Goal: Task Accomplishment & Management: Use online tool/utility

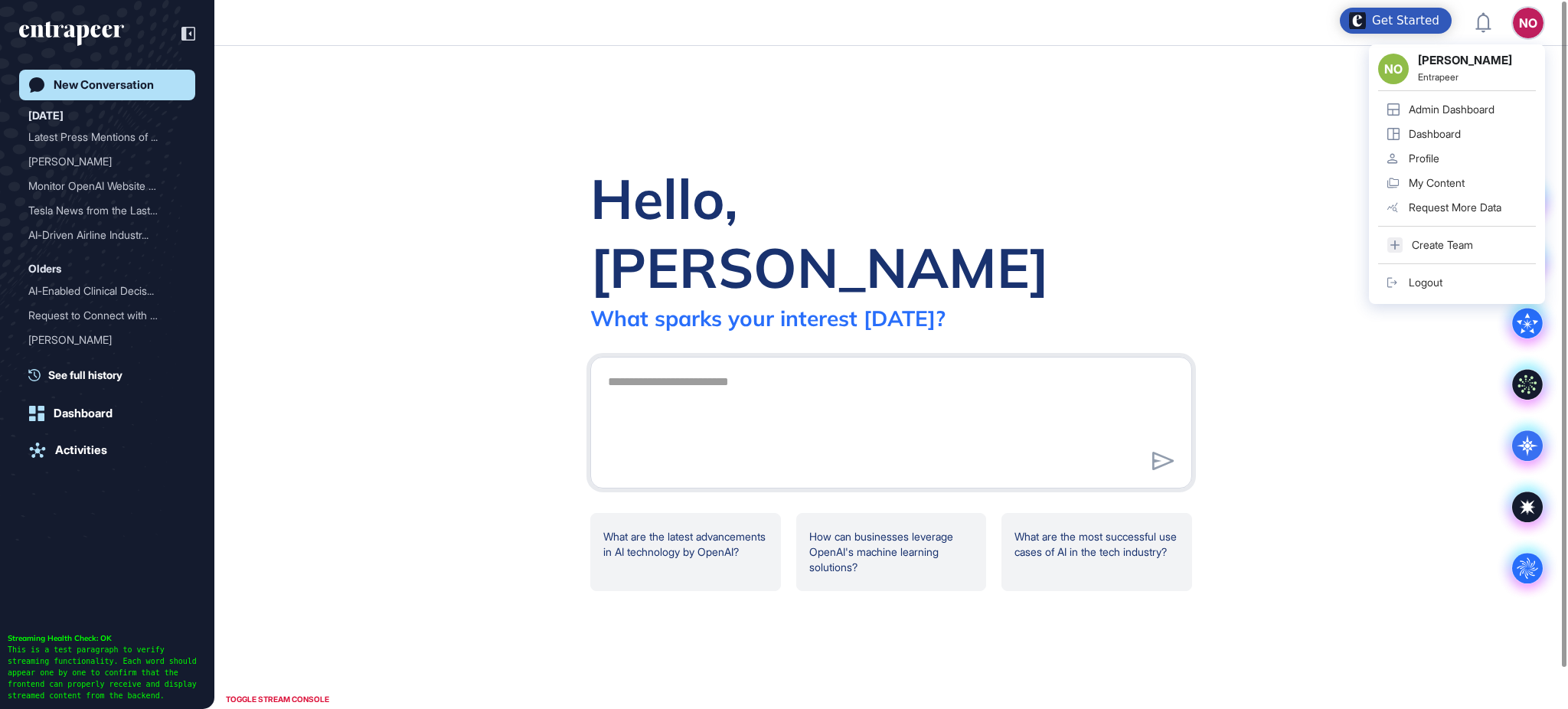
click at [1471, 104] on div "Admin Dashboard" at bounding box center [1451, 110] width 86 height 12
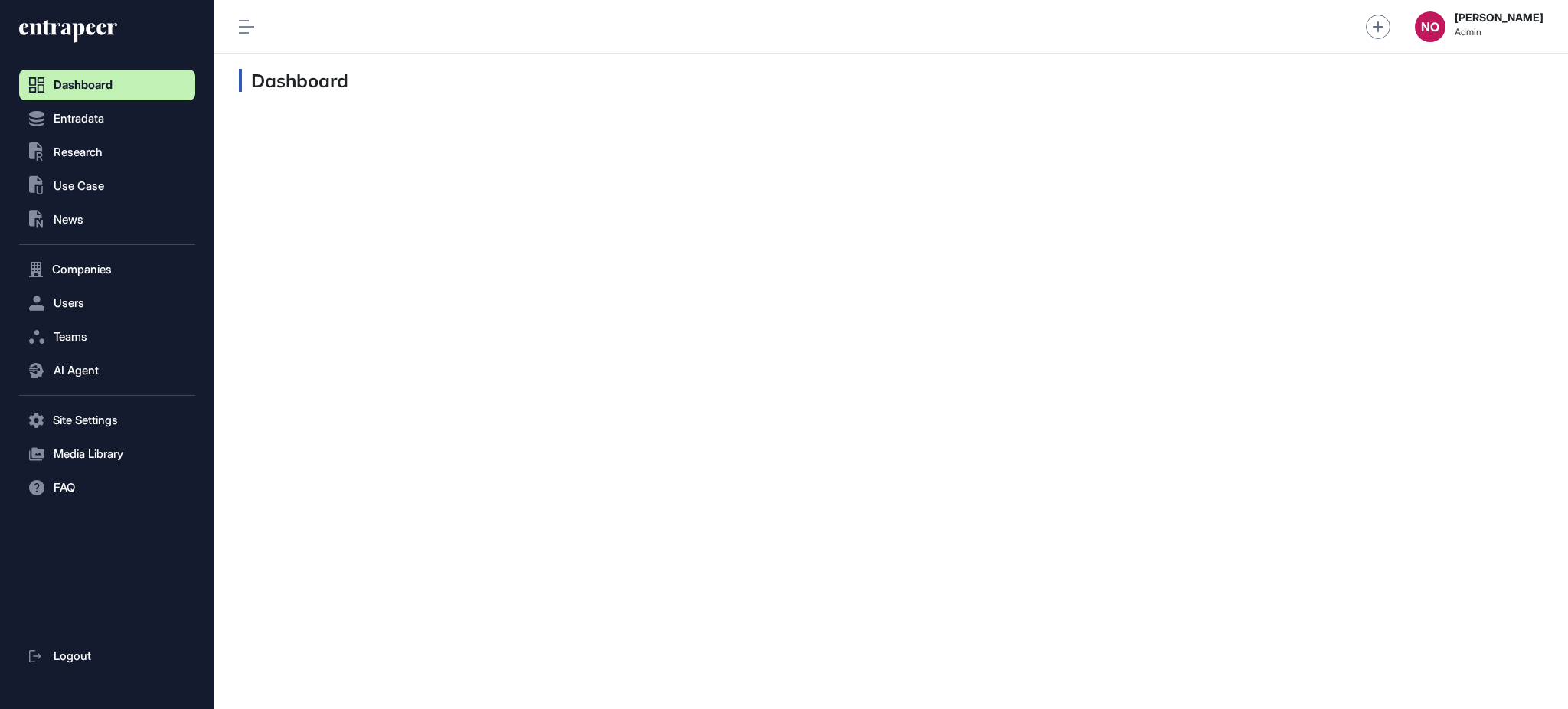
scroll to position [1, 1]
click at [67, 140] on button ".st0{fill:currentColor} Research" at bounding box center [107, 153] width 177 height 31
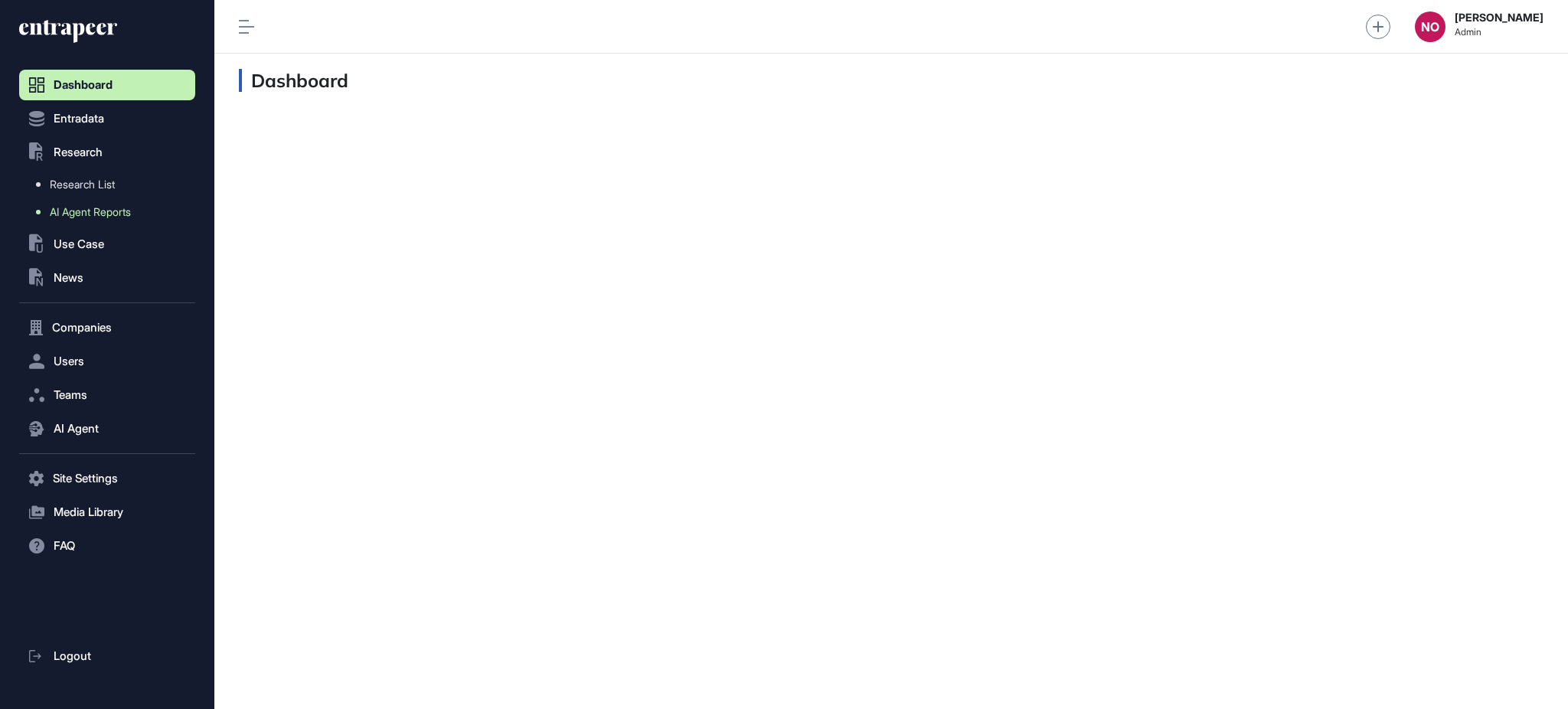
click at [91, 216] on span "AI Agent Reports" at bounding box center [90, 212] width 81 height 12
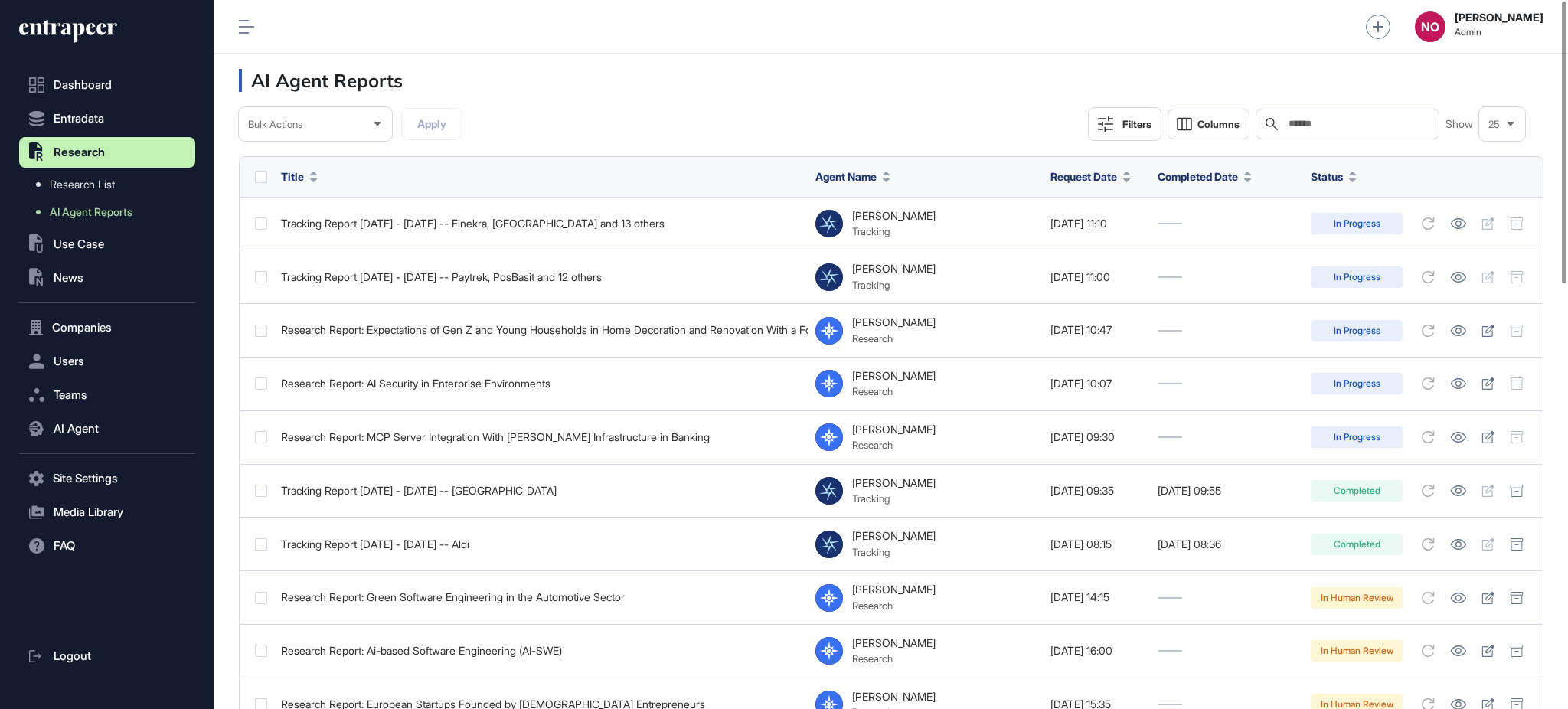
click at [1123, 128] on div "Filters" at bounding box center [1137, 124] width 29 height 12
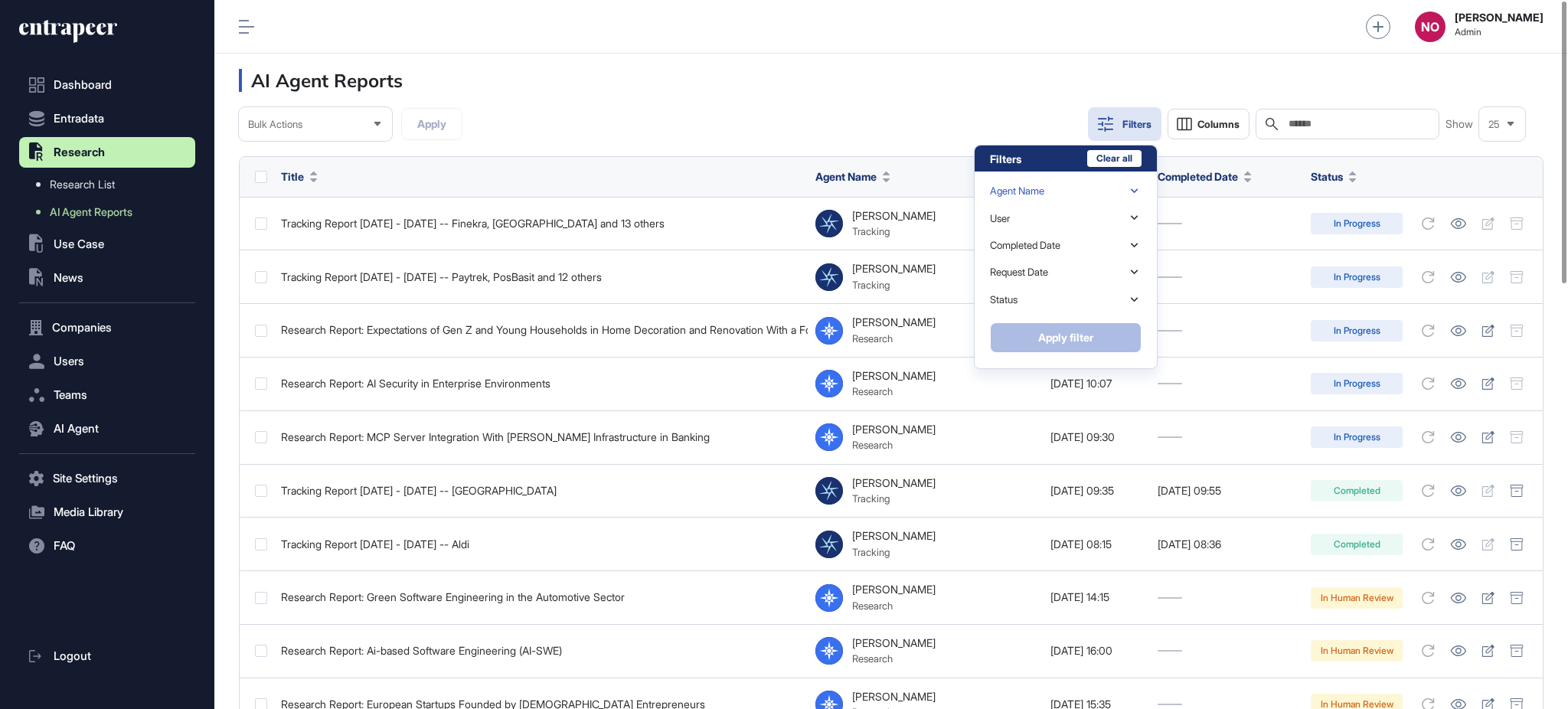
click at [1101, 191] on div "Agent Name" at bounding box center [1065, 190] width 152 height 27
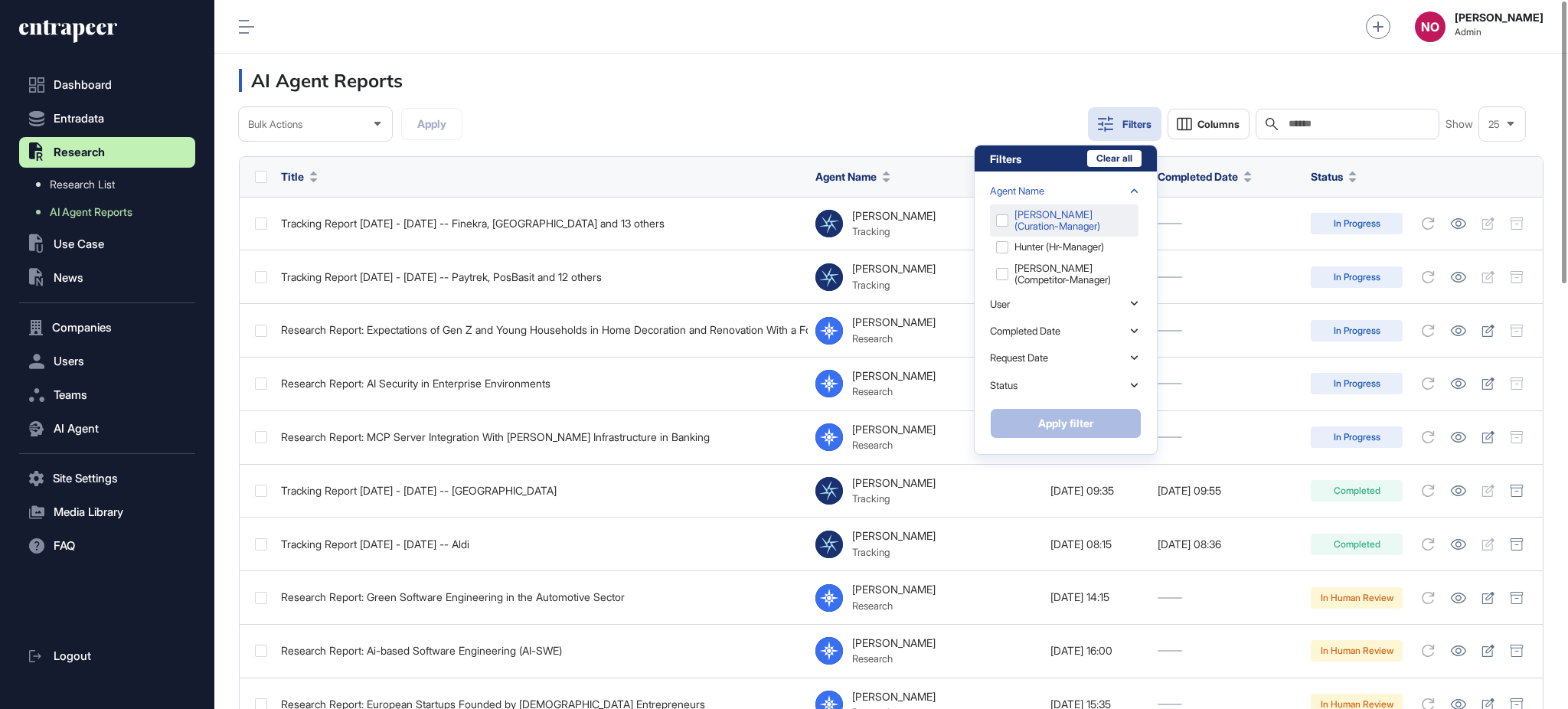
click at [1075, 225] on div "Curie (curation-manager)" at bounding box center [1063, 221] width 148 height 33
click at [1082, 414] on button "Apply filter" at bounding box center [1065, 424] width 152 height 31
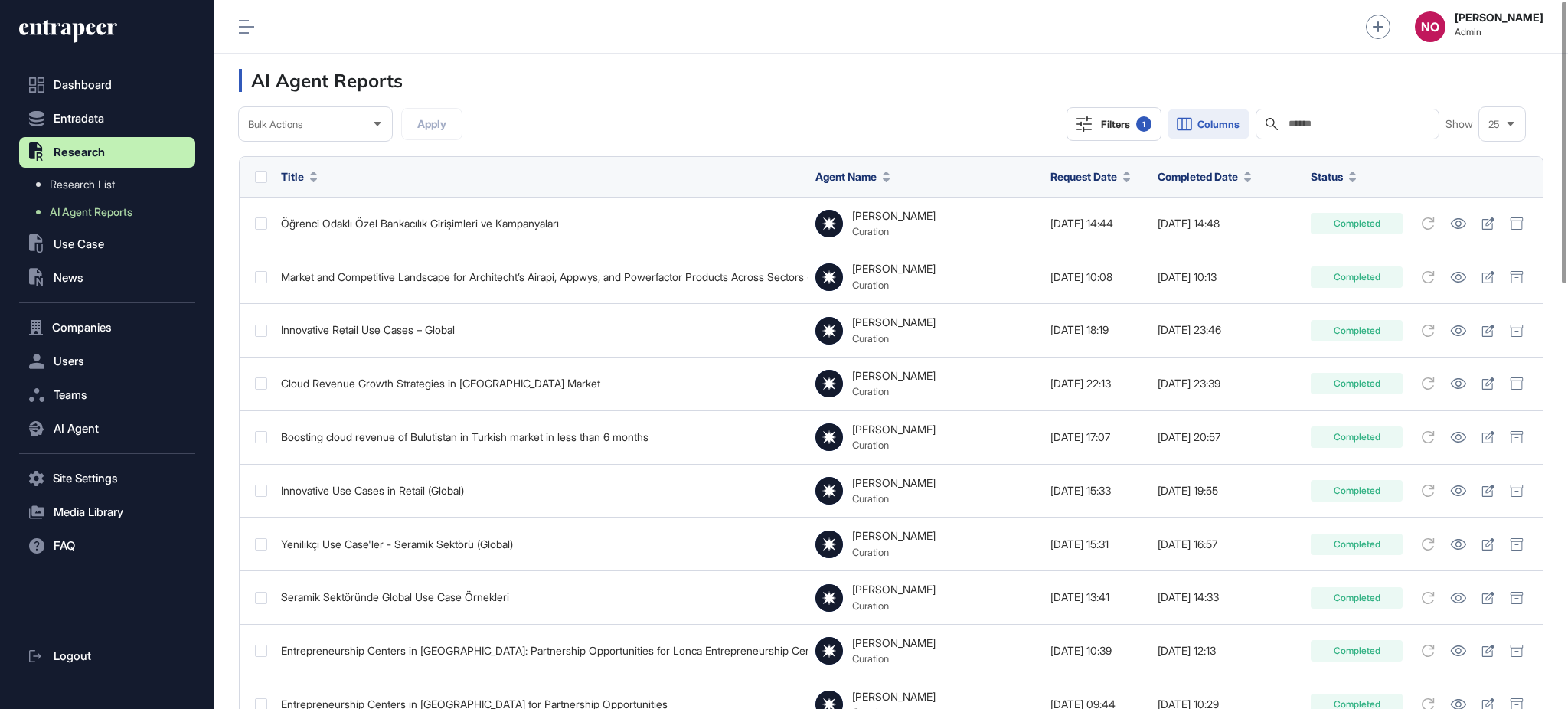
click at [1198, 123] on span "Columns" at bounding box center [1218, 123] width 42 height 11
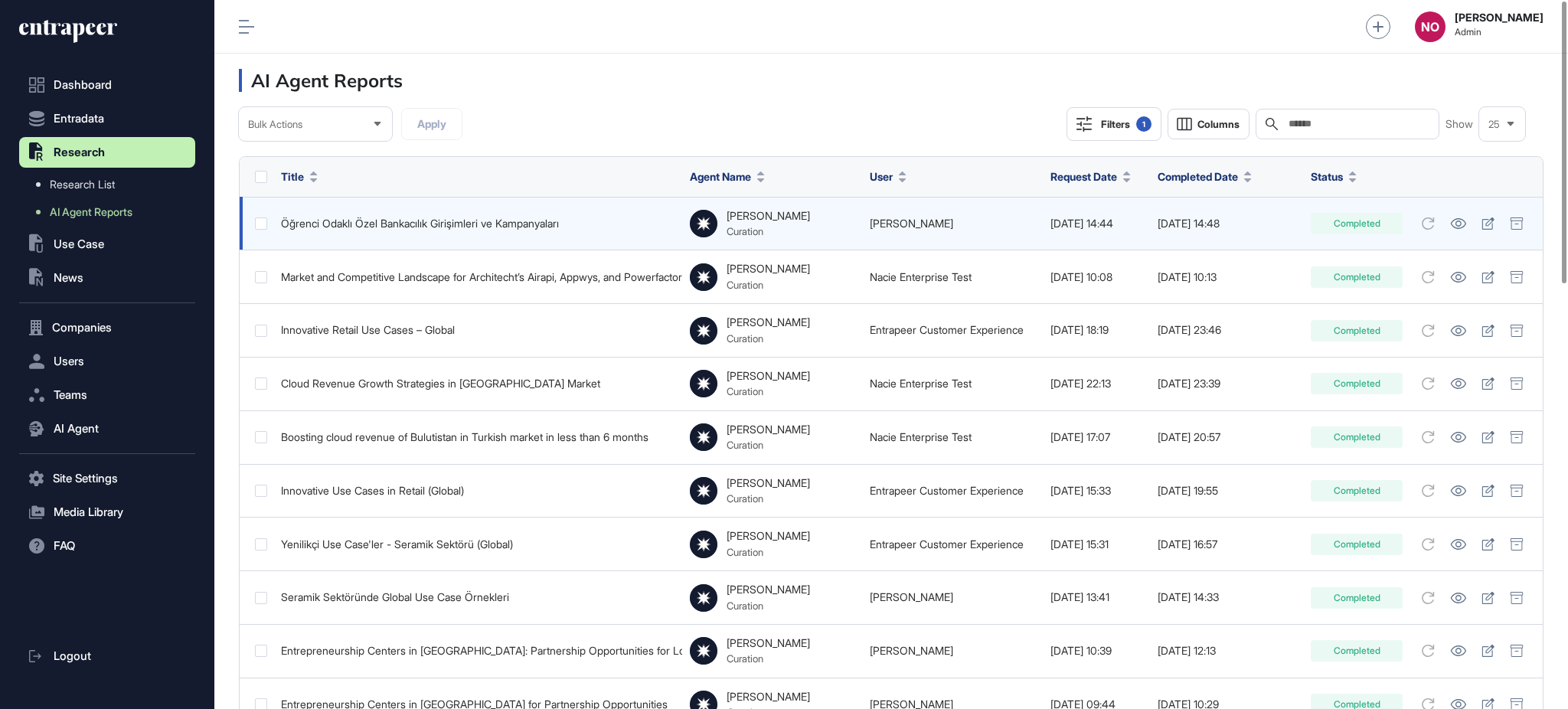
click at [875, 225] on link "Merve Karataş" at bounding box center [911, 223] width 83 height 13
click at [1453, 225] on icon at bounding box center [1457, 224] width 16 height 11
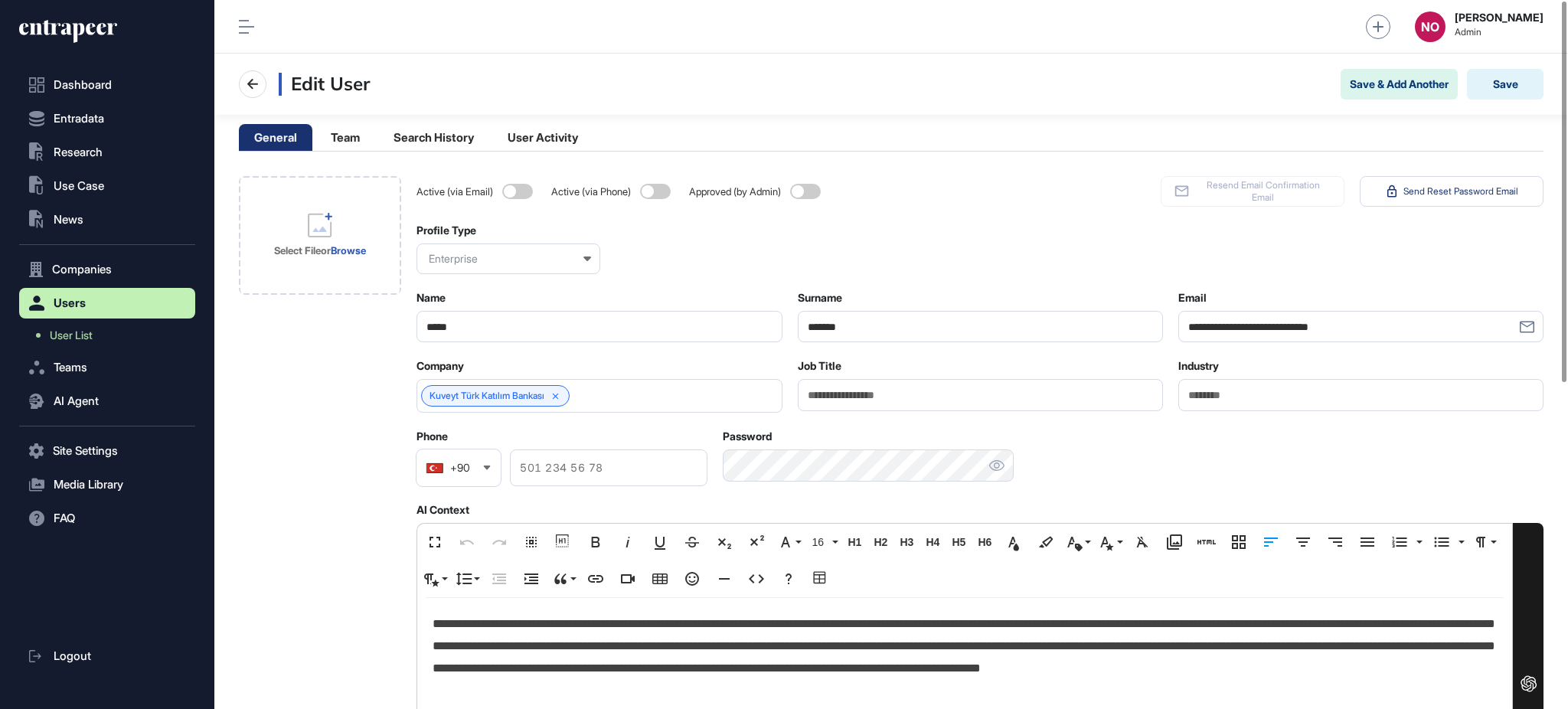
click at [767, 637] on p "**********" at bounding box center [964, 658] width 1063 height 88
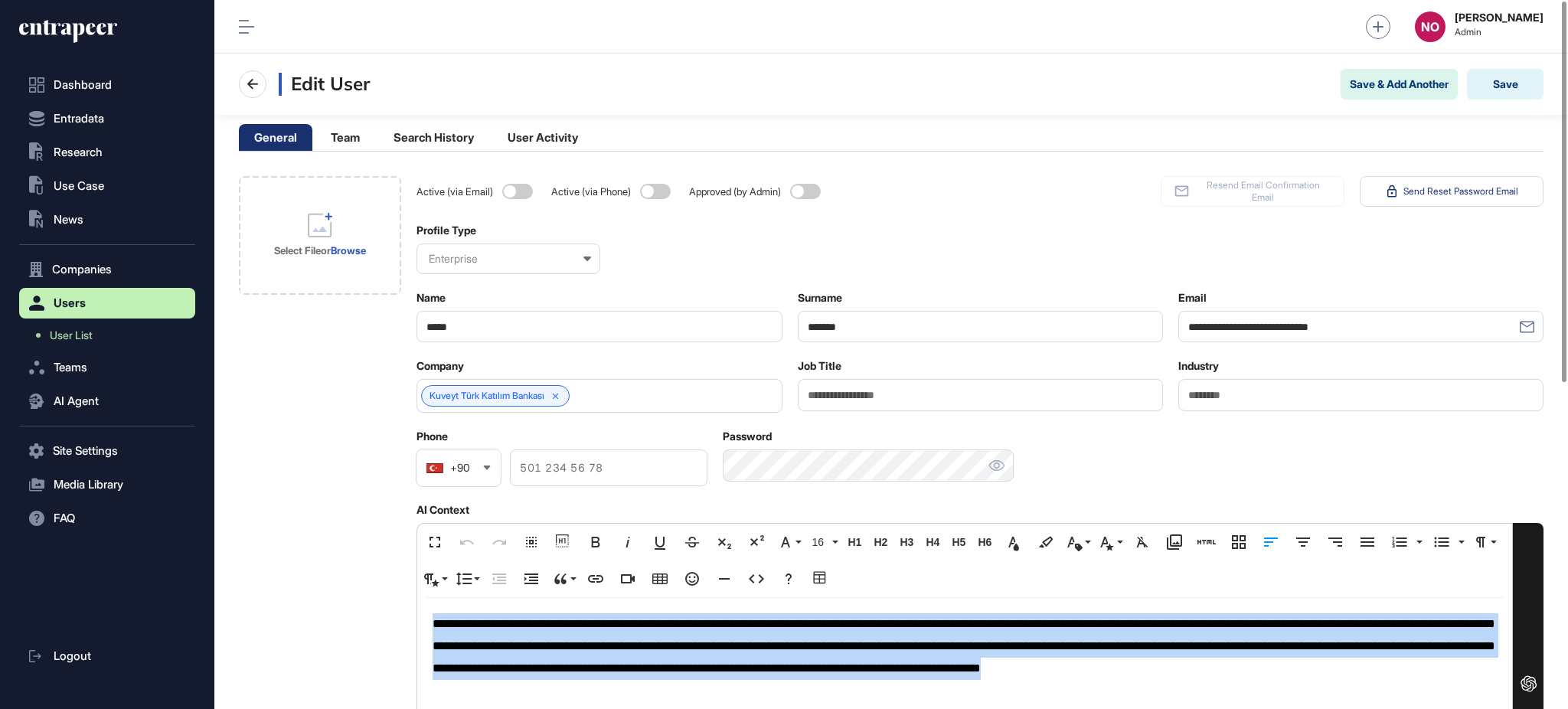
copy p "**********"
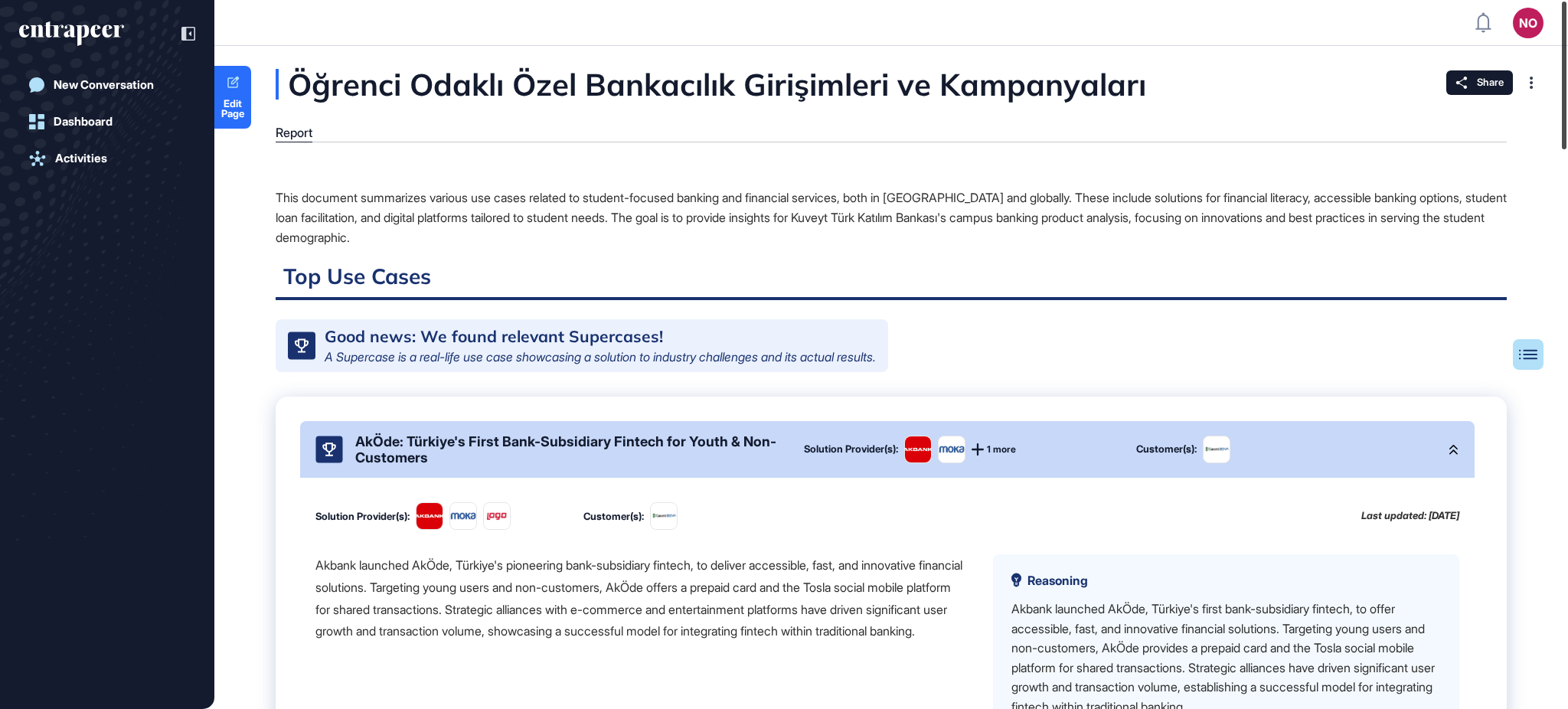
drag, startPoint x: 1566, startPoint y: 176, endPoint x: 1540, endPoint y: 16, distance: 162.1
click at [1541, 18] on div "NO Admin Dashboard Dashboard Profile My Content Request More Data New Conversat…" at bounding box center [784, 354] width 1568 height 709
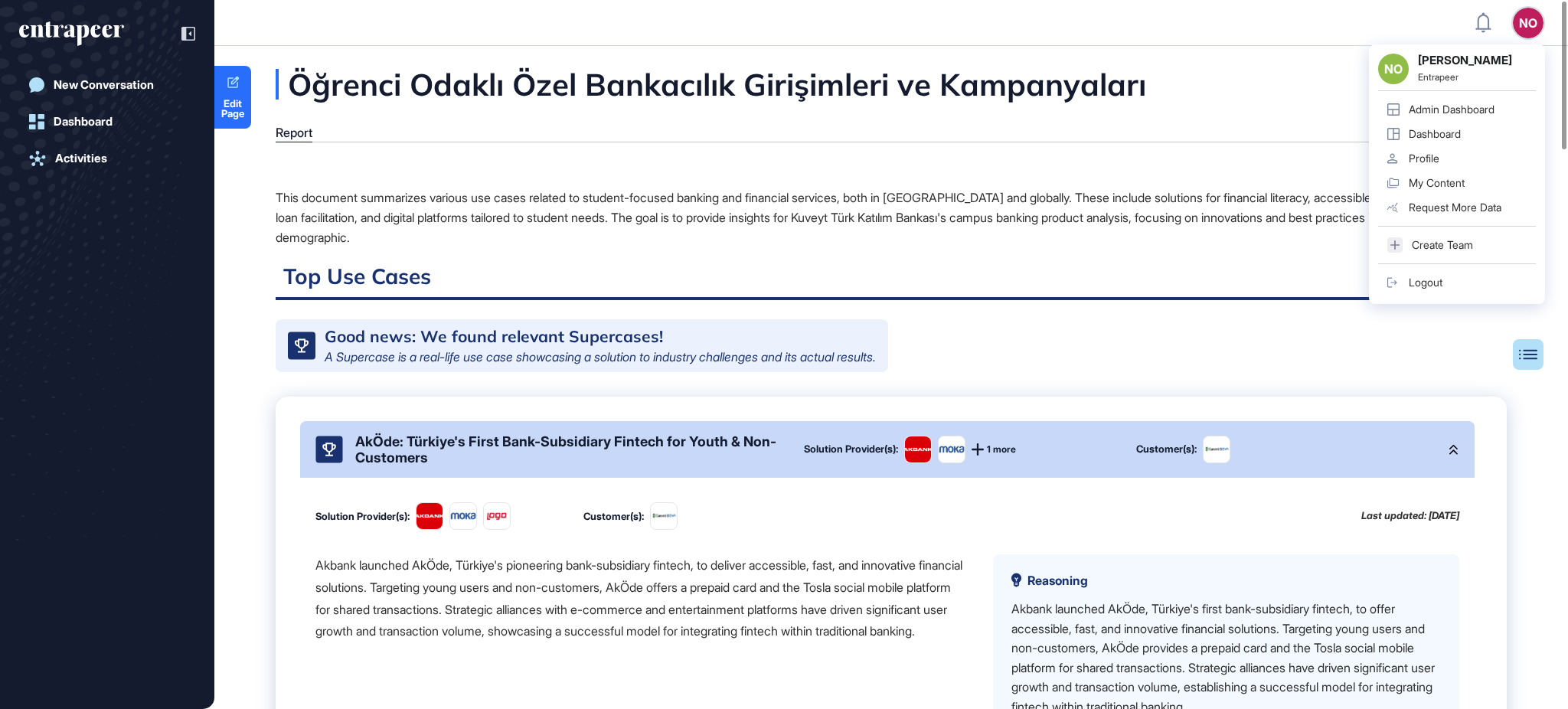
click at [357, 220] on div "This document summarizes various use cases related to student-focused banking a…" at bounding box center [891, 218] width 1231 height 60
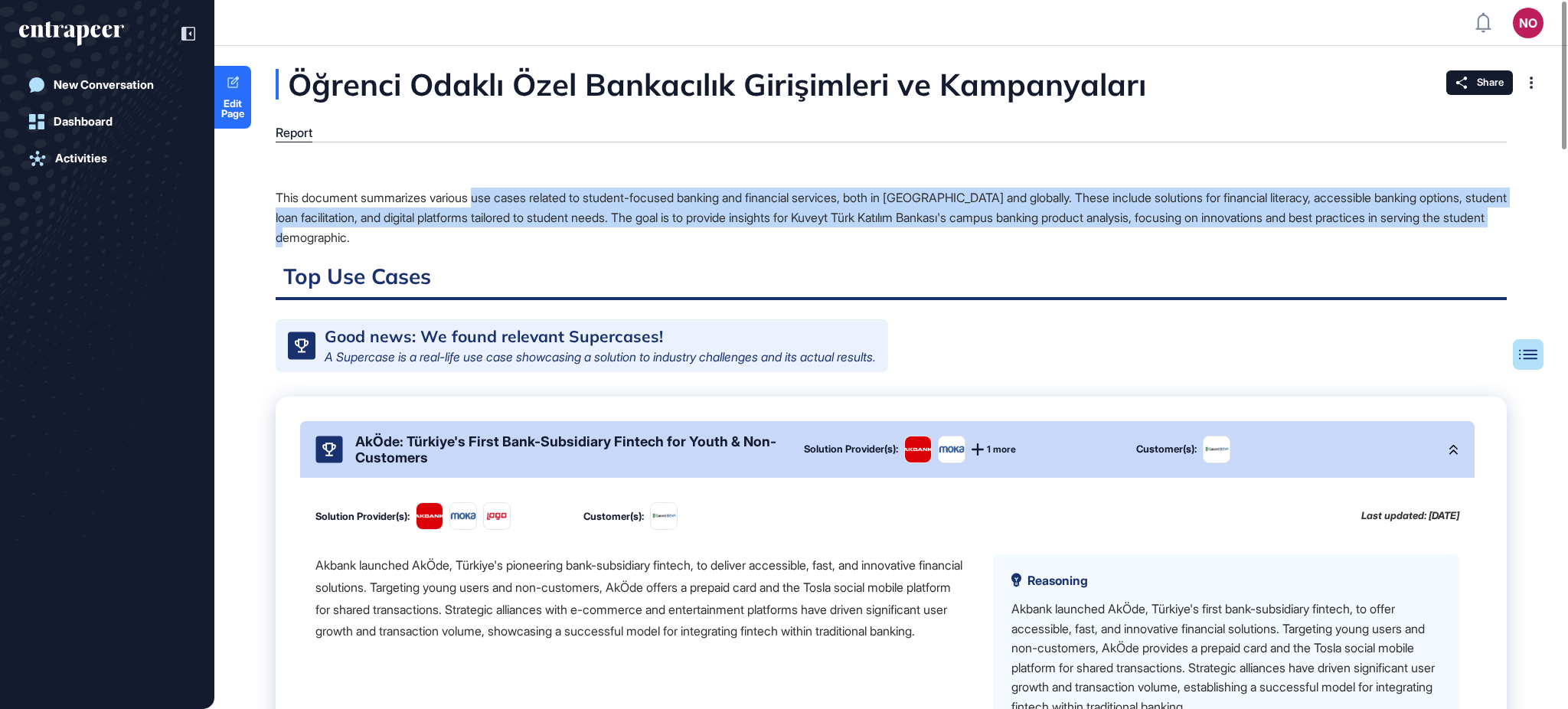
drag, startPoint x: 470, startPoint y: 238, endPoint x: 485, endPoint y: 205, distance: 36.2
click at [485, 205] on div "This document summarizes various use cases related to student-focused banking a…" at bounding box center [891, 218] width 1231 height 60
copy div "use cases related to student-focused banking and financial services, both in Tu…"
